Goal: Navigation & Orientation: Find specific page/section

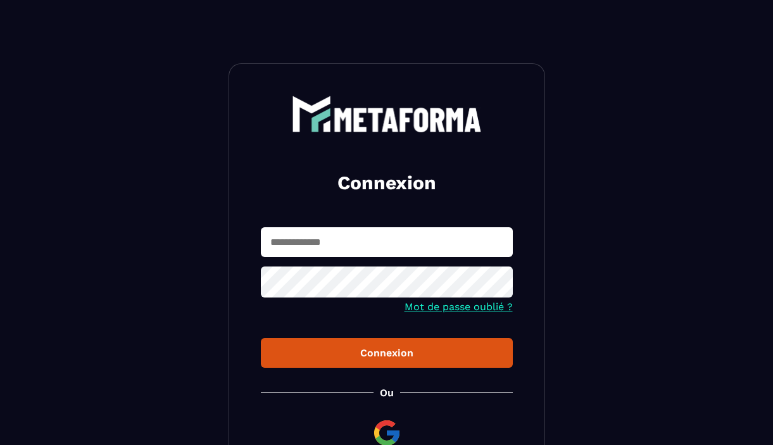
click at [311, 248] on input "text" at bounding box center [387, 242] width 252 height 30
type input "**********"
click at [413, 355] on div "Connexion" at bounding box center [387, 353] width 232 height 12
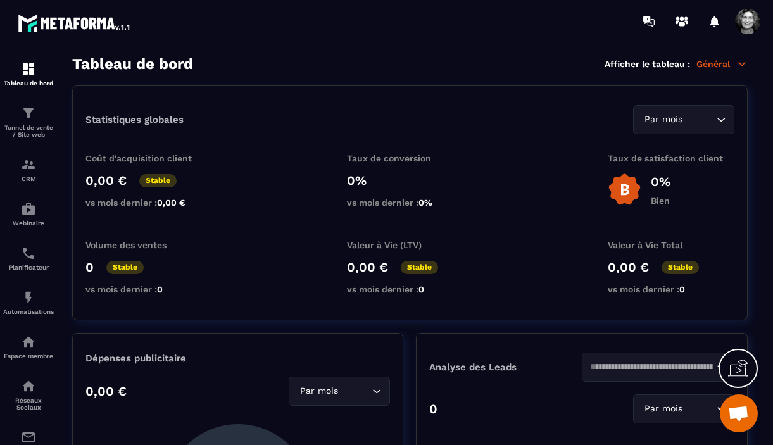
click at [721, 62] on p "Général" at bounding box center [721, 63] width 51 height 11
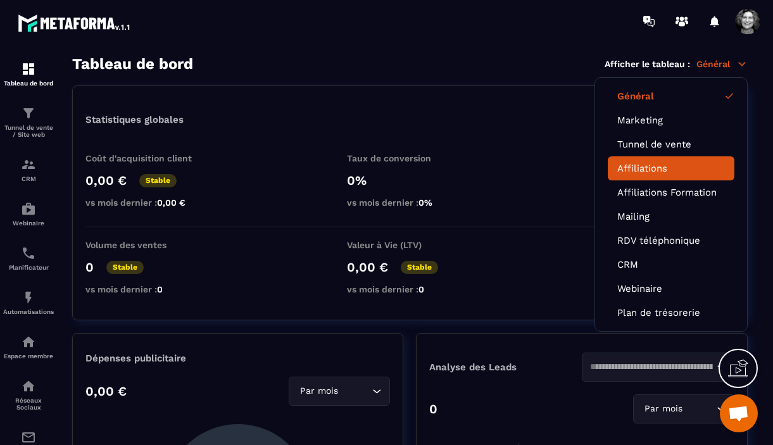
click at [656, 166] on link "Affiliations" at bounding box center [671, 168] width 108 height 11
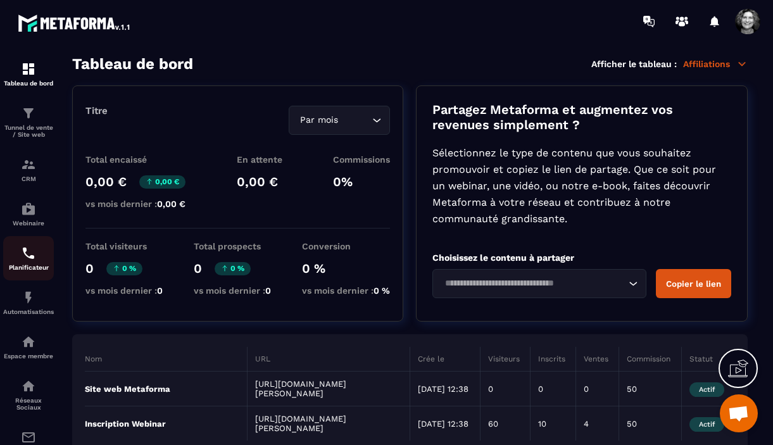
click at [27, 261] on img at bounding box center [28, 253] width 15 height 15
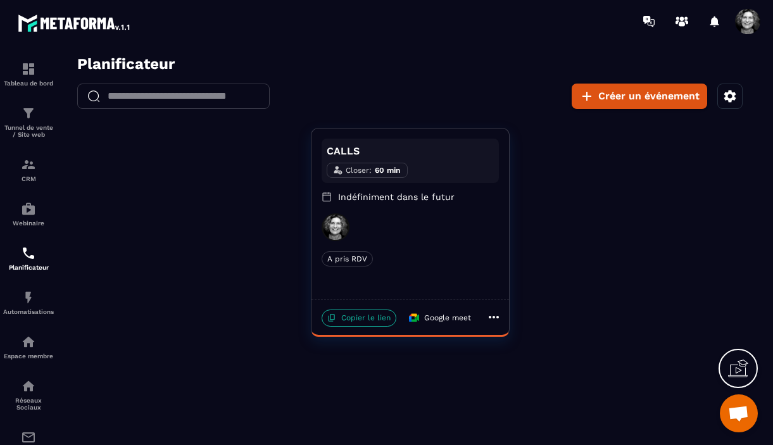
click at [354, 315] on p "Copier le lien" at bounding box center [359, 318] width 75 height 17
